Goal: Task Accomplishment & Management: Use online tool/utility

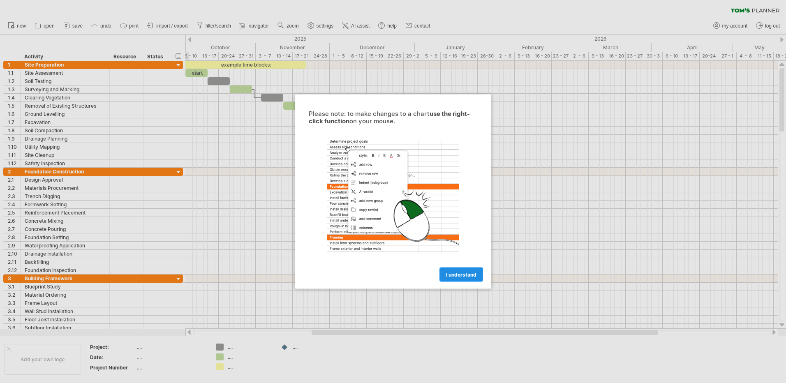
click at [459, 272] on span "I understand" at bounding box center [461, 275] width 30 height 6
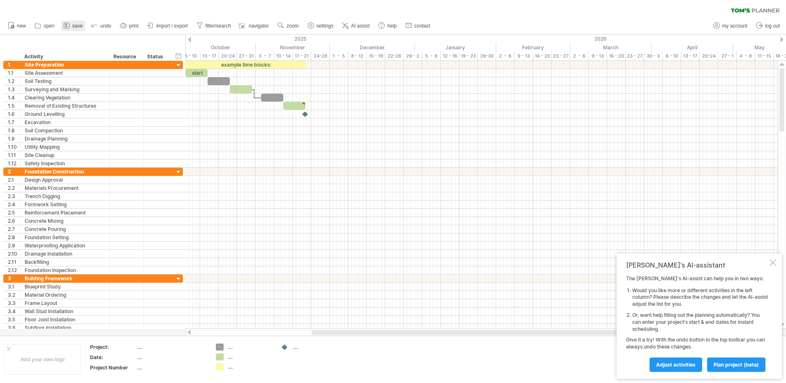
click at [72, 26] on span "save" at bounding box center [77, 26] width 10 height 6
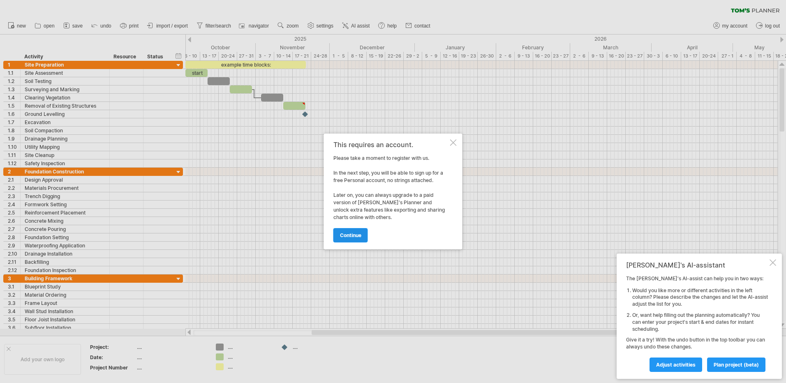
click at [353, 238] on span "continue" at bounding box center [350, 235] width 21 height 6
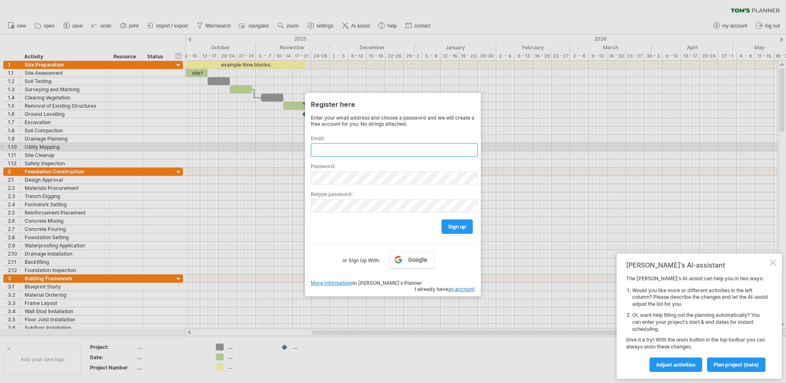
click at [350, 151] on input "text" at bounding box center [394, 150] width 167 height 13
type input "**********"
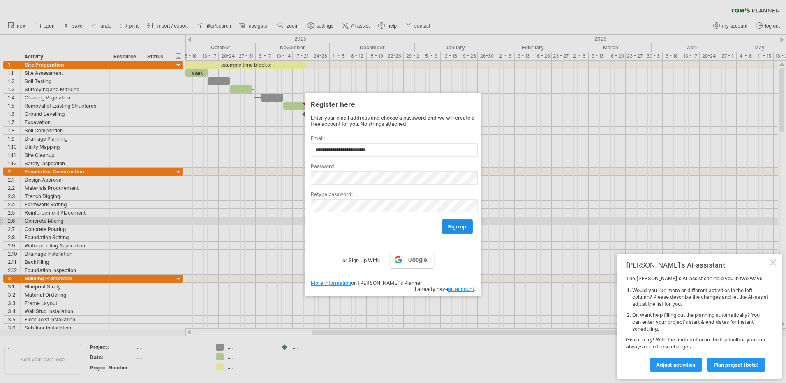
click at [465, 224] on span "sign up" at bounding box center [457, 227] width 18 height 6
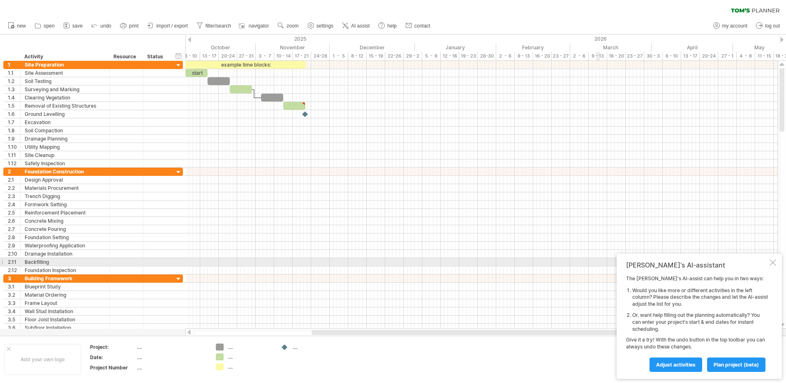
click at [773, 263] on div at bounding box center [773, 263] width 7 height 7
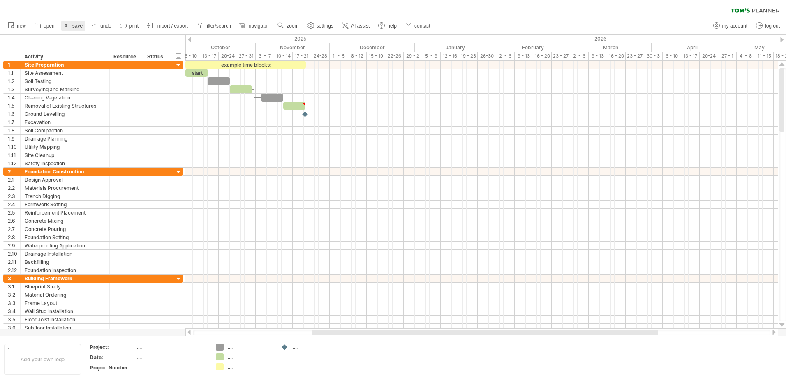
click at [71, 23] on icon at bounding box center [67, 25] width 8 height 8
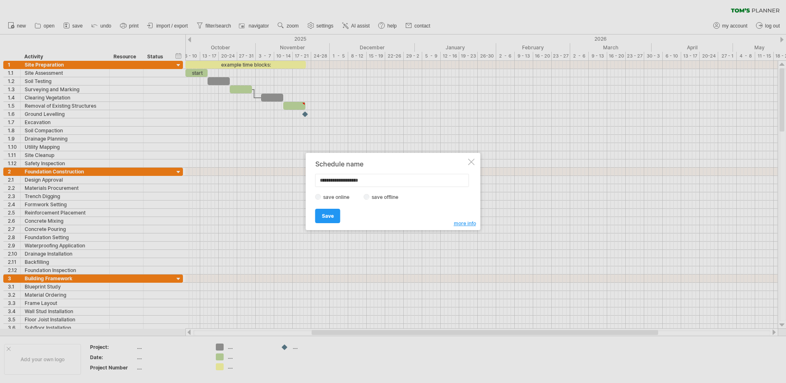
type input "**********"
click at [322, 218] on span "Save" at bounding box center [328, 216] width 12 height 6
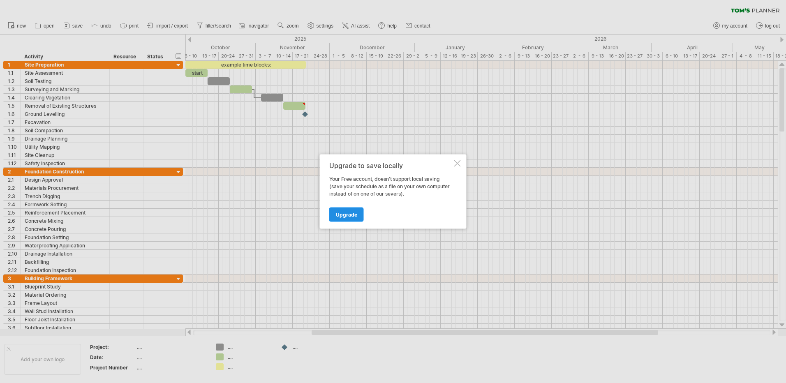
click at [346, 214] on span "Upgrade" at bounding box center [346, 215] width 21 height 6
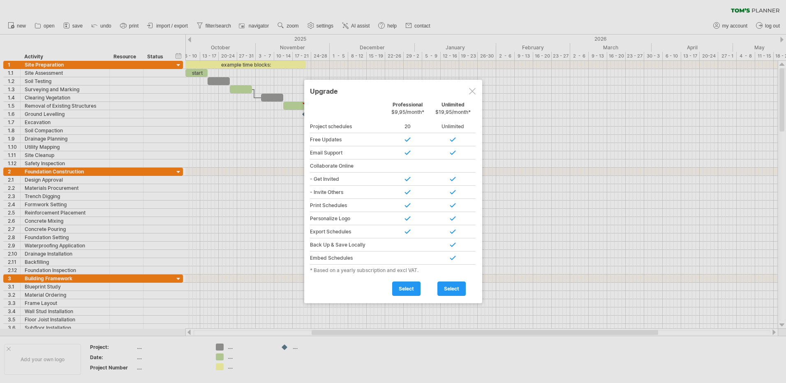
click at [475, 89] on div at bounding box center [472, 91] width 7 height 7
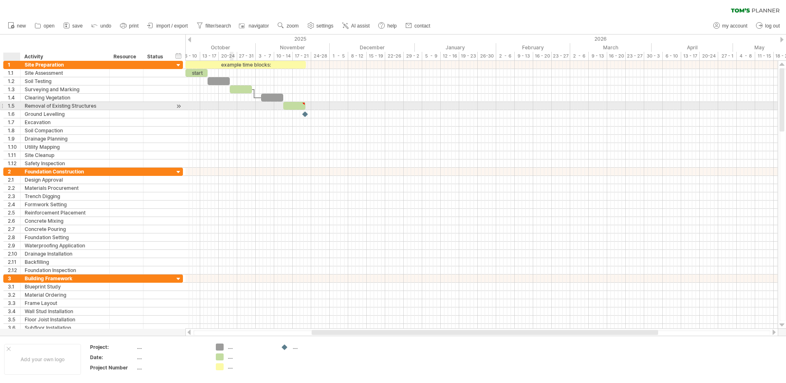
click at [69, 104] on div "Removal of Existing Structures" at bounding box center [65, 106] width 81 height 8
click at [9, 57] on div at bounding box center [13, 57] width 12 height 8
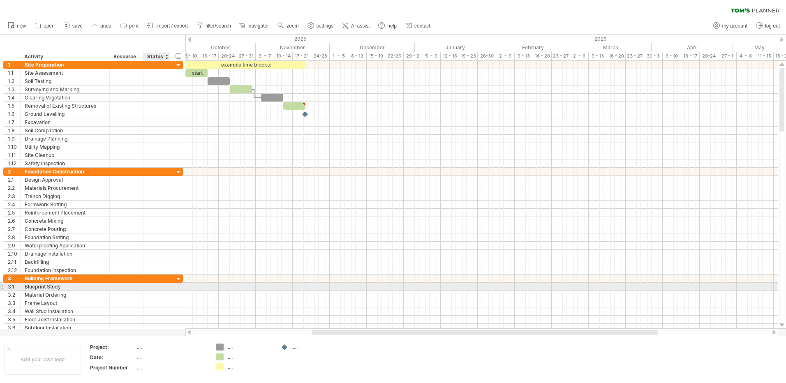
drag, startPoint x: 10, startPoint y: 55, endPoint x: 155, endPoint y: 283, distance: 270.6
click at [155, 283] on div "Trying to reach [DOMAIN_NAME] Connected again... 0% clear filter new 1" at bounding box center [393, 191] width 786 height 383
